Goal: Check status: Check status

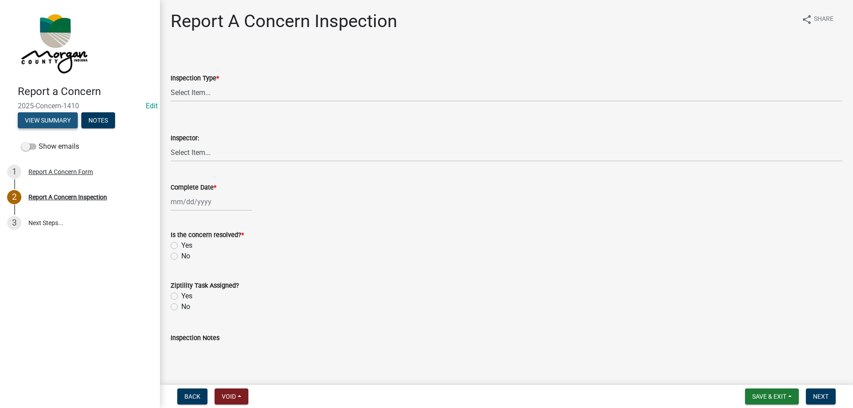
click at [64, 124] on button "View Summary" at bounding box center [48, 120] width 60 height 16
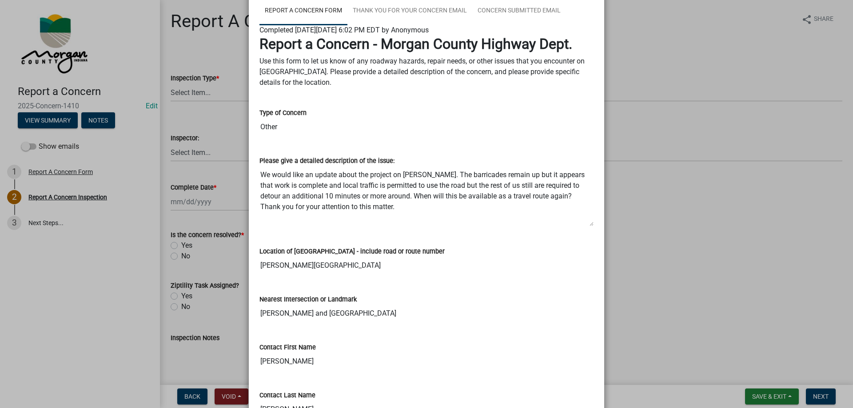
scroll to position [62, 0]
click at [396, 184] on textarea "We would like an update about the project on [PERSON_NAME]. The barricades rema…" at bounding box center [426, 196] width 334 height 60
click at [299, 125] on input "Other" at bounding box center [426, 127] width 334 height 18
click at [281, 147] on div "Please give a detailed description of the issue: We would like an update about …" at bounding box center [426, 185] width 334 height 84
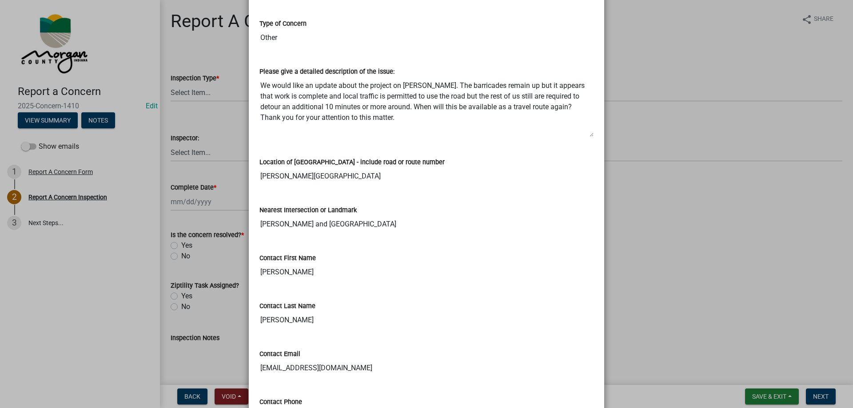
scroll to position [195, 0]
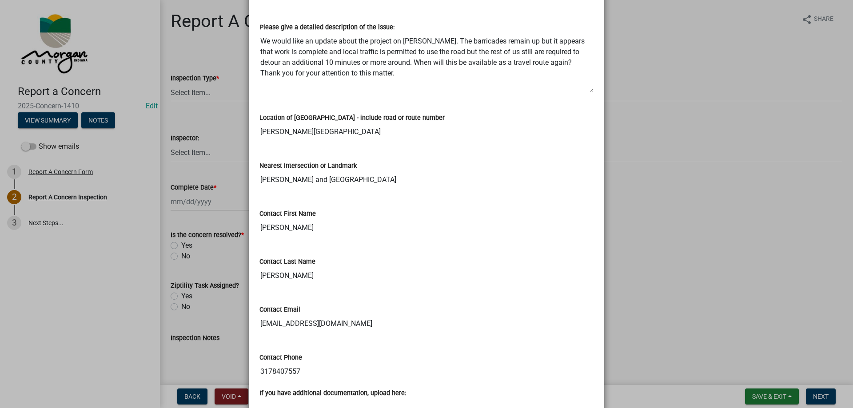
click at [265, 39] on textarea "We would like an update about the project on [PERSON_NAME]. The barricades rema…" at bounding box center [426, 62] width 334 height 60
drag, startPoint x: 265, startPoint y: 39, endPoint x: 378, endPoint y: 33, distance: 113.0
click at [378, 33] on textarea "We would like an update about the project on [PERSON_NAME]. The barricades rema…" at bounding box center [426, 62] width 334 height 60
click at [259, 62] on textarea "We would like an update about the project on [PERSON_NAME]. The barricades rema…" at bounding box center [426, 62] width 334 height 60
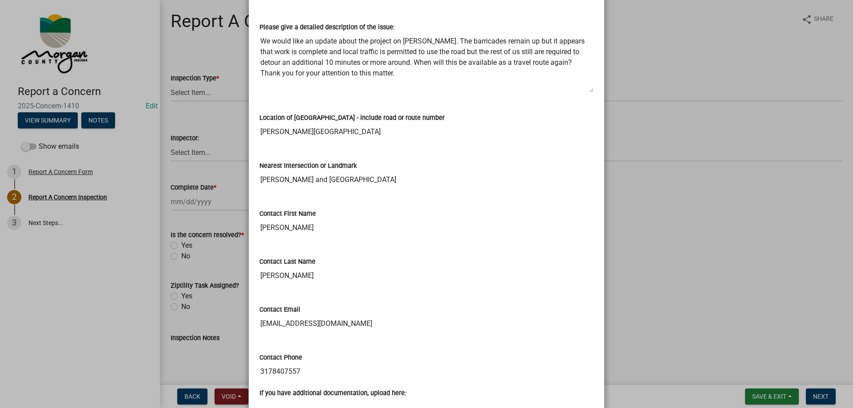
drag, startPoint x: 257, startPoint y: 62, endPoint x: 481, endPoint y: 60, distance: 223.9
click at [481, 60] on textarea "We would like an update about the project on [PERSON_NAME]. The barricades rema…" at bounding box center [426, 62] width 334 height 60
drag, startPoint x: 370, startPoint y: 73, endPoint x: 259, endPoint y: 33, distance: 119.0
click at [259, 33] on textarea "We would like an update about the project on [PERSON_NAME]. The barricades rema…" at bounding box center [426, 62] width 334 height 60
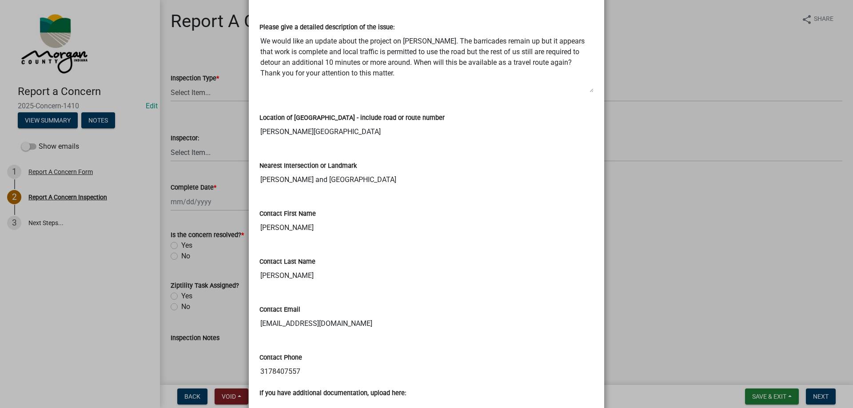
click at [293, 36] on textarea "We would like an update about the project on [PERSON_NAME]. The barricades rema…" at bounding box center [426, 62] width 334 height 60
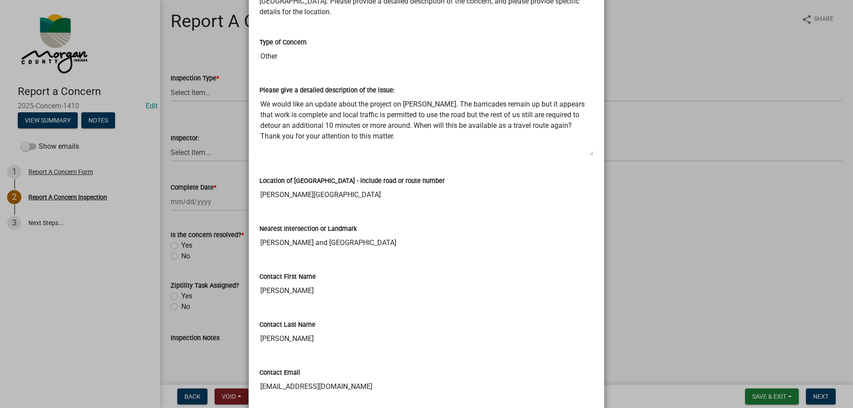
scroll to position [151, 0]
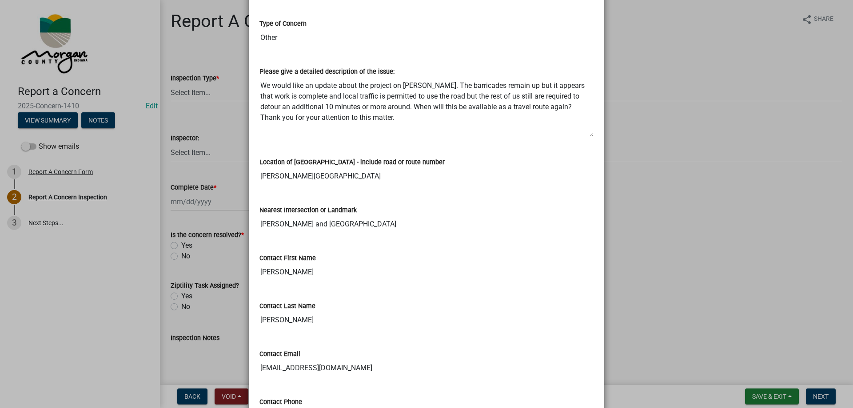
click at [381, 155] on div "Location of [GEOGRAPHIC_DATA] - include road or route number [PERSON_NAME][GEOG…" at bounding box center [426, 164] width 334 height 41
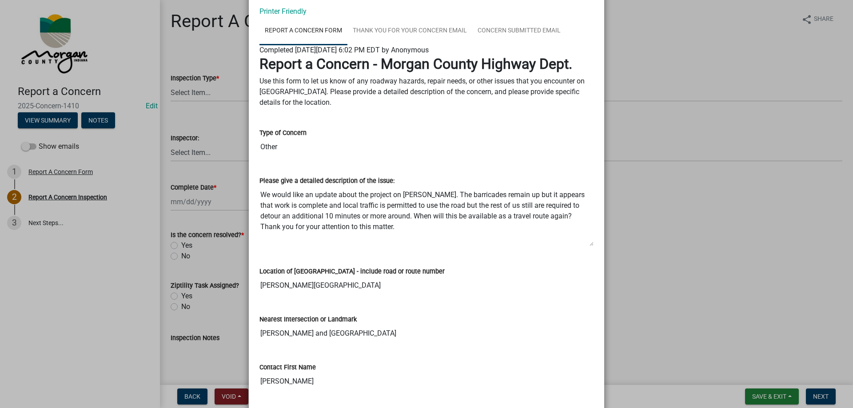
scroll to position [62, 0]
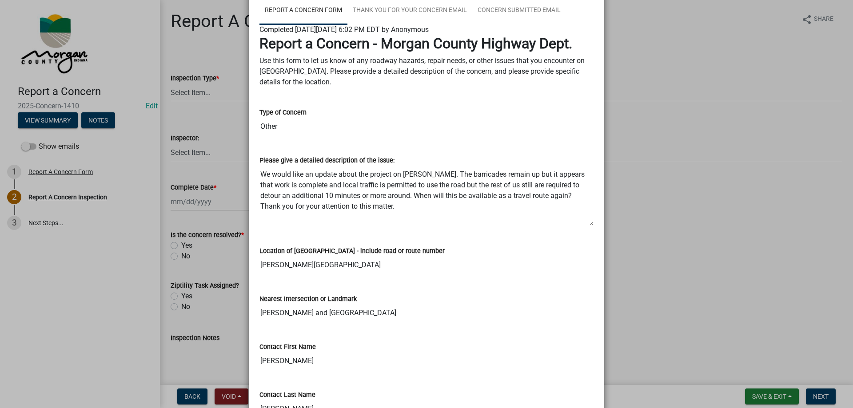
click at [331, 142] on div "Type of Concern Other" at bounding box center [426, 119] width 347 height 48
click at [323, 130] on input "Other" at bounding box center [426, 127] width 334 height 18
click at [321, 144] on div "Please give a detailed description of the issue: We would like an update about …" at bounding box center [426, 185] width 334 height 84
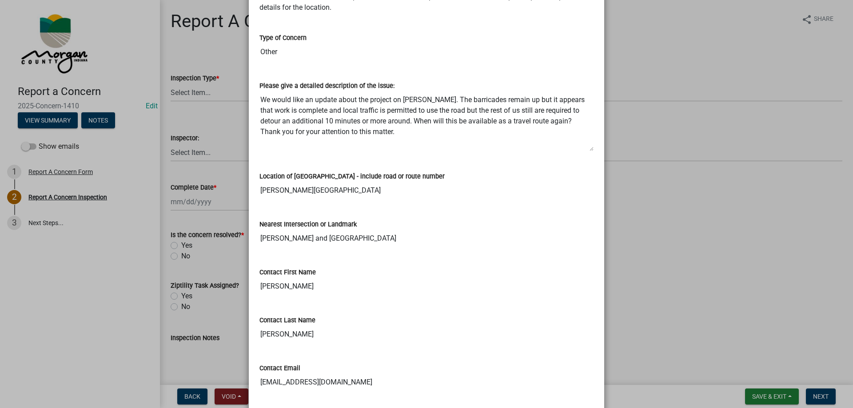
scroll to position [151, 0]
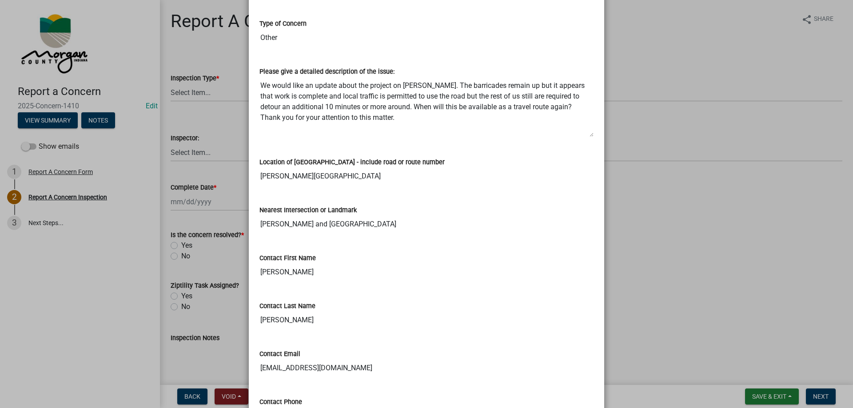
click at [314, 146] on div "Location of [GEOGRAPHIC_DATA] - include road or route number [PERSON_NAME][GEOG…" at bounding box center [426, 164] width 334 height 41
click at [318, 126] on textarea "We would like an update about the project on [PERSON_NAME]. The barricades rema…" at bounding box center [426, 107] width 334 height 60
click at [315, 147] on div "Location of [GEOGRAPHIC_DATA] - include road or route number [PERSON_NAME][GEOG…" at bounding box center [426, 164] width 334 height 41
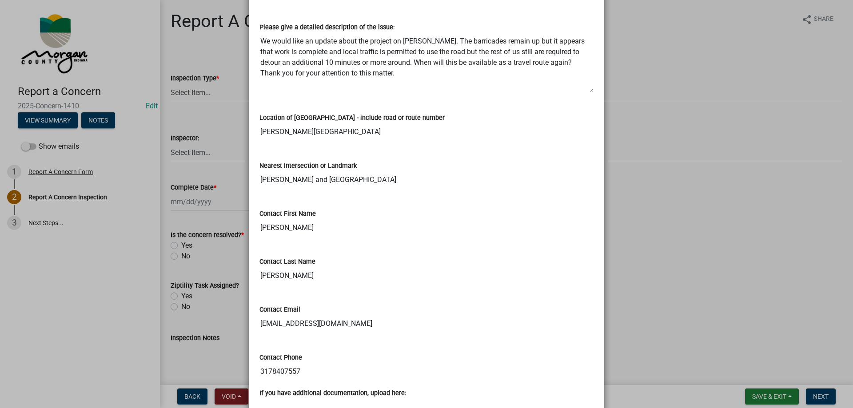
scroll to position [240, 0]
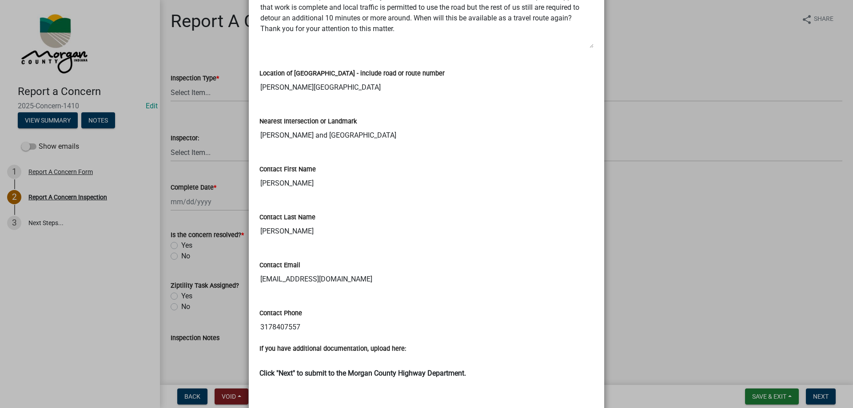
click at [282, 326] on input "3178407557" at bounding box center [426, 328] width 334 height 18
click at [302, 295] on div "Contact Email [EMAIL_ADDRESS][DOMAIN_NAME]" at bounding box center [426, 271] width 347 height 48
click at [313, 275] on input "[EMAIL_ADDRESS][DOMAIN_NAME]" at bounding box center [426, 280] width 334 height 18
click at [311, 231] on input "[PERSON_NAME]" at bounding box center [426, 232] width 334 height 18
click at [310, 191] on input "[PERSON_NAME]" at bounding box center [426, 184] width 334 height 18
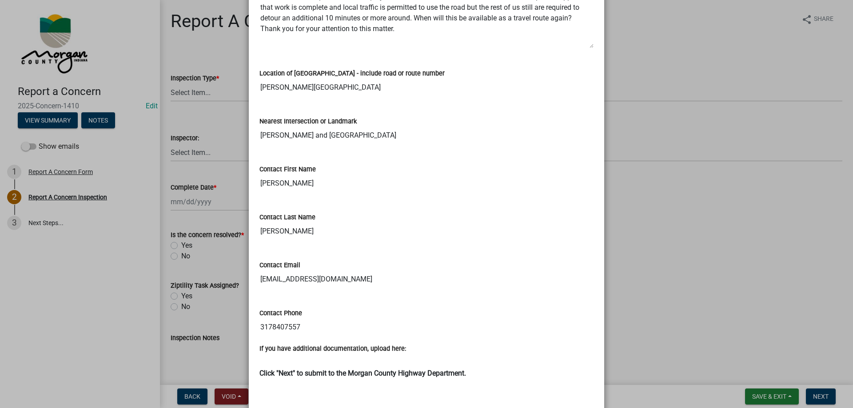
click at [318, 142] on input "[PERSON_NAME] and [GEOGRAPHIC_DATA]" at bounding box center [426, 136] width 334 height 18
click at [332, 96] on input "[PERSON_NAME][GEOGRAPHIC_DATA]" at bounding box center [426, 88] width 334 height 18
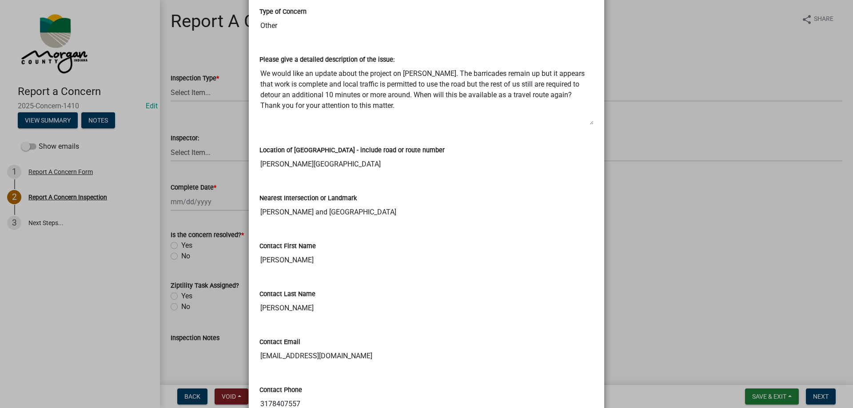
scroll to position [151, 0]
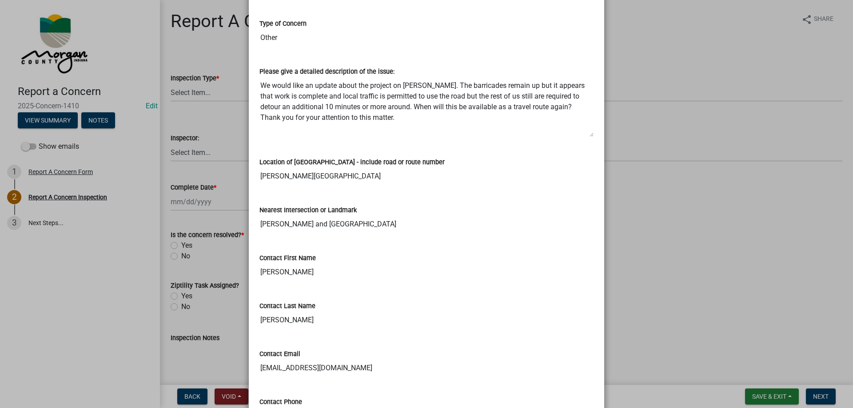
drag, startPoint x: 373, startPoint y: 123, endPoint x: 251, endPoint y: 73, distance: 131.7
click at [253, 73] on div "Please give a detailed description of the issue: We would like an update about …" at bounding box center [426, 99] width 347 height 91
click at [381, 92] on textarea "We would like an update about the project on [PERSON_NAME]. The barricades rema…" at bounding box center [426, 107] width 334 height 60
click at [300, 150] on div "Location of [GEOGRAPHIC_DATA] - include road or route number [PERSON_NAME][GEOG…" at bounding box center [426, 164] width 334 height 41
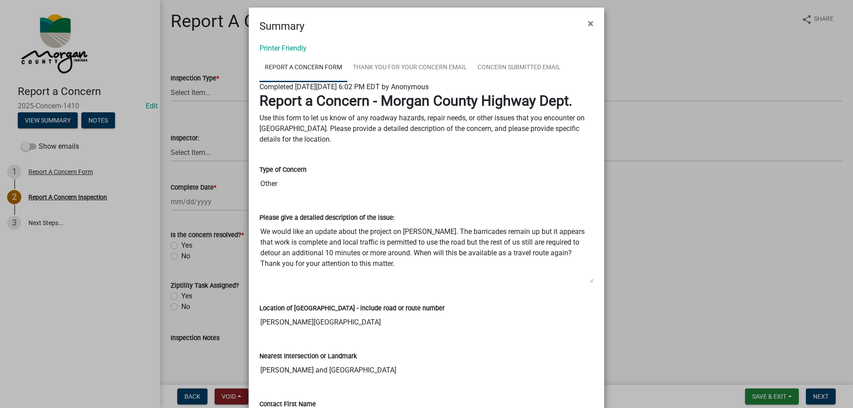
scroll to position [0, 0]
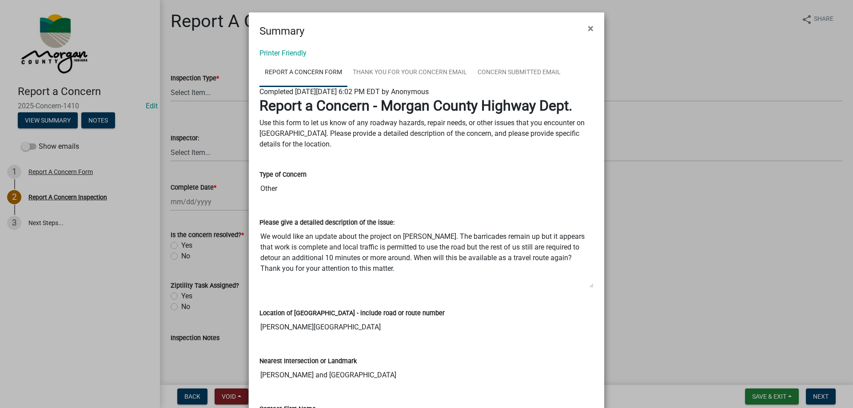
click at [127, 81] on ngb-modal-window "Summary × Printer Friendly Report A Concern Form Thank You for Your Concern Ema…" at bounding box center [426, 204] width 853 height 408
